Goal: Task Accomplishment & Management: Manage account settings

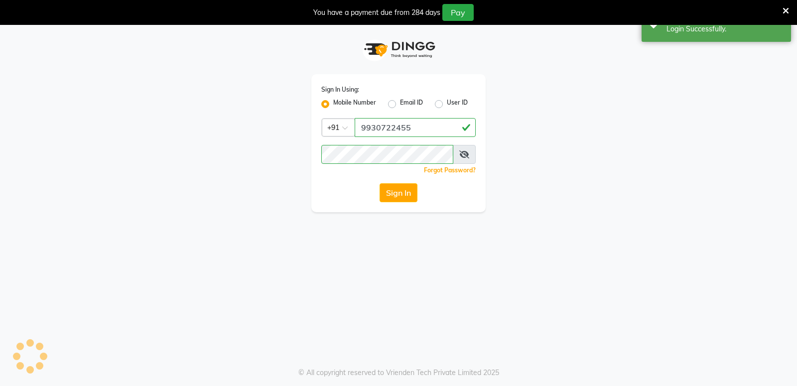
click at [722, 37] on div "Success Login Successfully." at bounding box center [716, 24] width 149 height 36
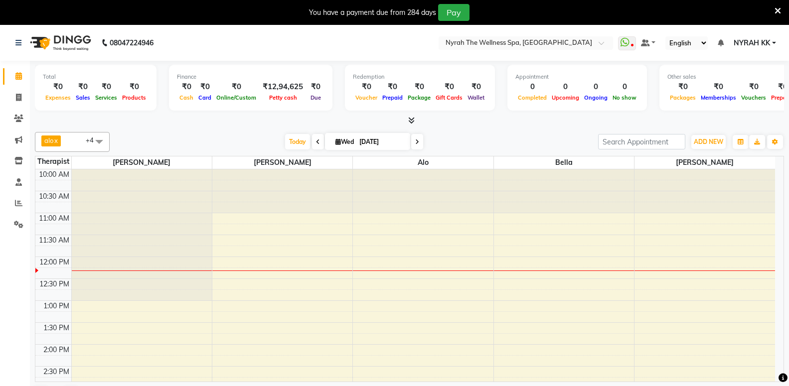
click at [778, 11] on icon at bounding box center [777, 10] width 6 height 9
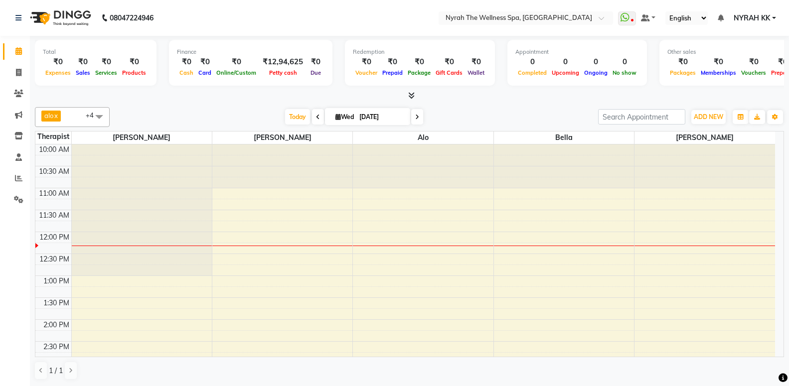
click at [77, 112] on span "alo x bella x [PERSON_NAME] x [PERSON_NAME] +4" at bounding box center [72, 117] width 75 height 20
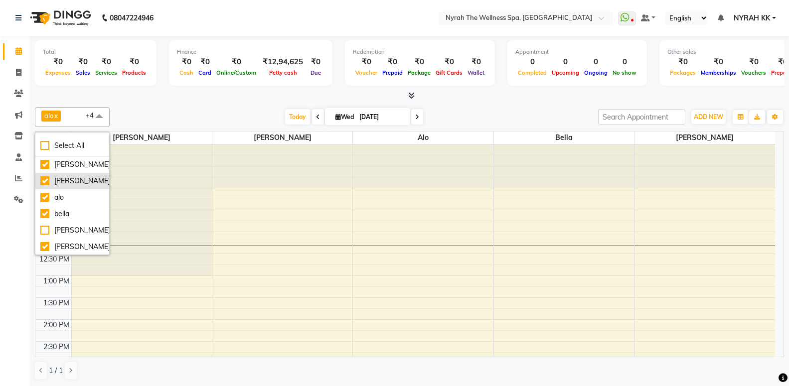
click at [69, 178] on div "[PERSON_NAME]" at bounding box center [72, 181] width 64 height 10
checkbox input "false"
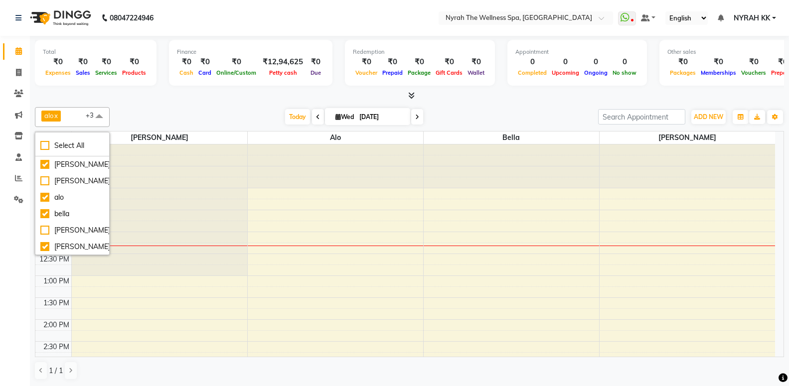
click at [200, 112] on div "[DATE] [DATE]" at bounding box center [354, 117] width 478 height 15
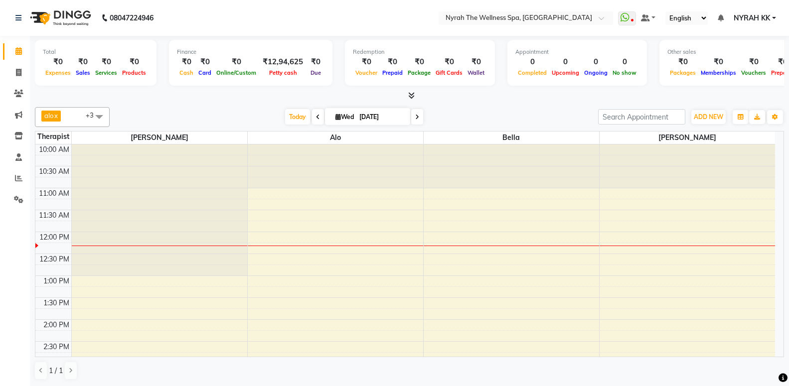
scroll to position [54, 0]
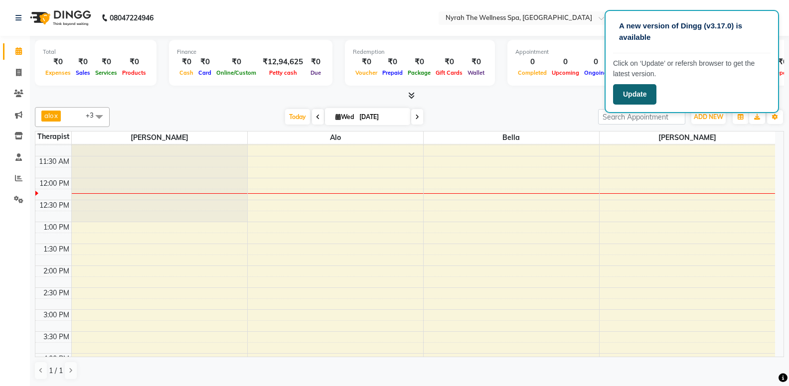
click at [645, 97] on button "Update" at bounding box center [634, 94] width 43 height 20
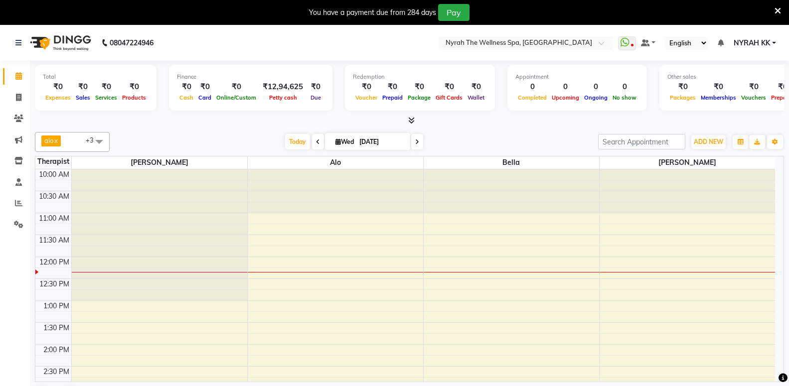
click at [777, 9] on icon at bounding box center [777, 10] width 6 height 9
